Goal: Transaction & Acquisition: Purchase product/service

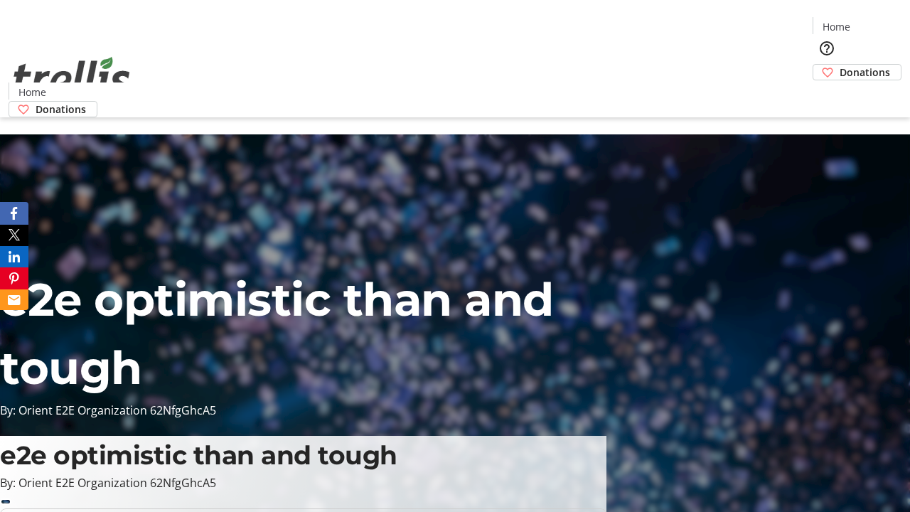
click at [840, 65] on span "Donations" at bounding box center [865, 72] width 50 height 15
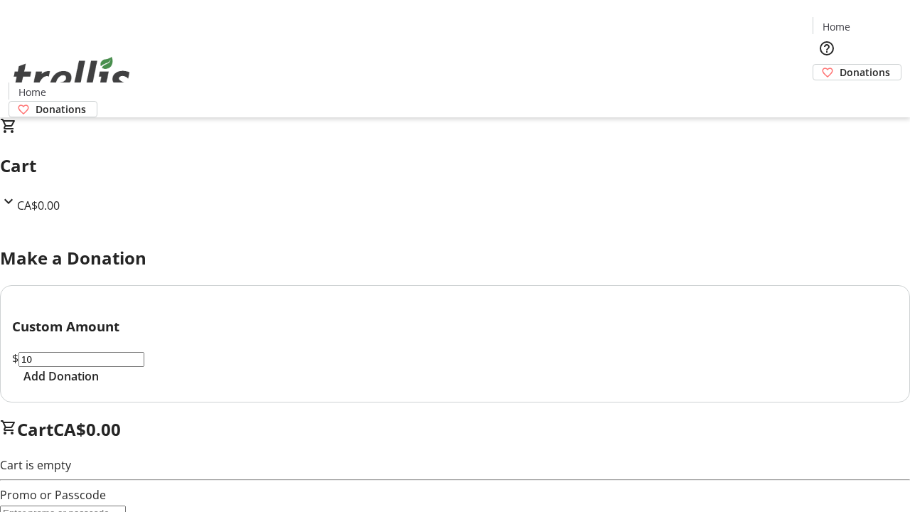
click at [99, 385] on span "Add Donation" at bounding box center [60, 376] width 75 height 17
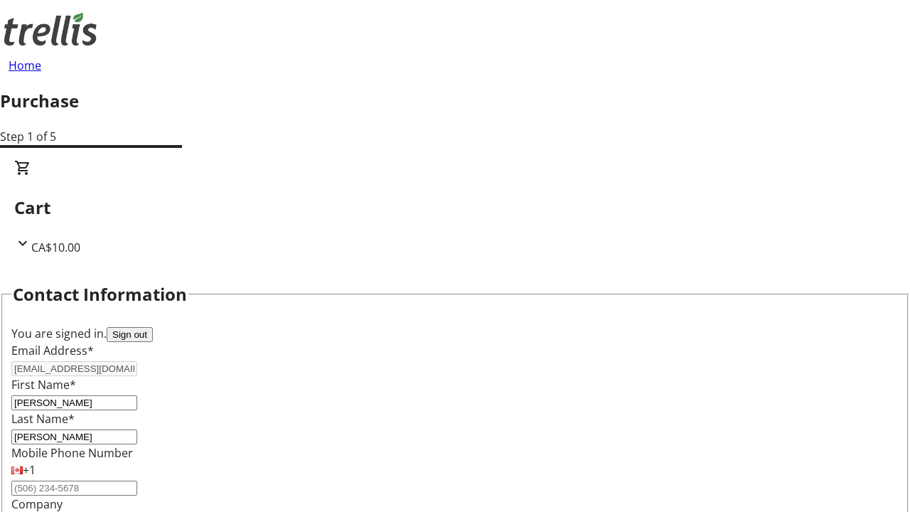
select select "CA"
select select "BC"
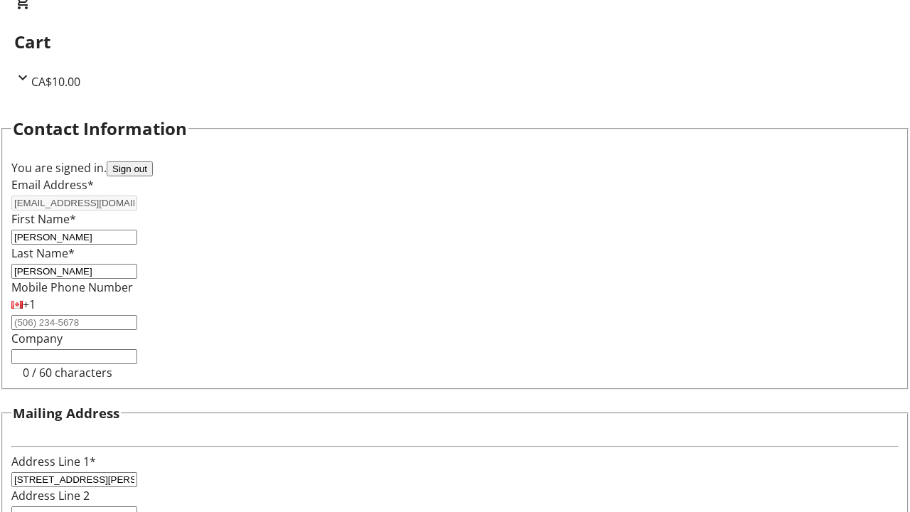
type input "Kelowna"
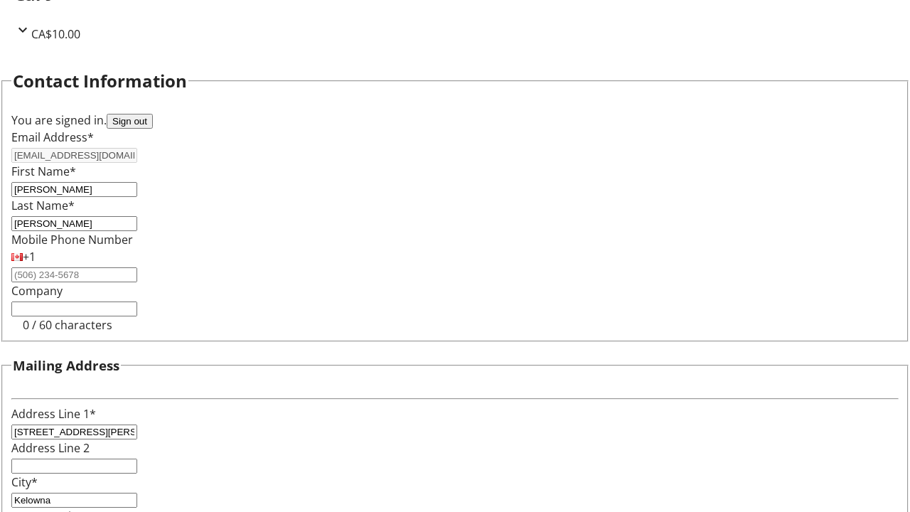
type input "V1Y 0C2"
